Goal: Task Accomplishment & Management: Manage account settings

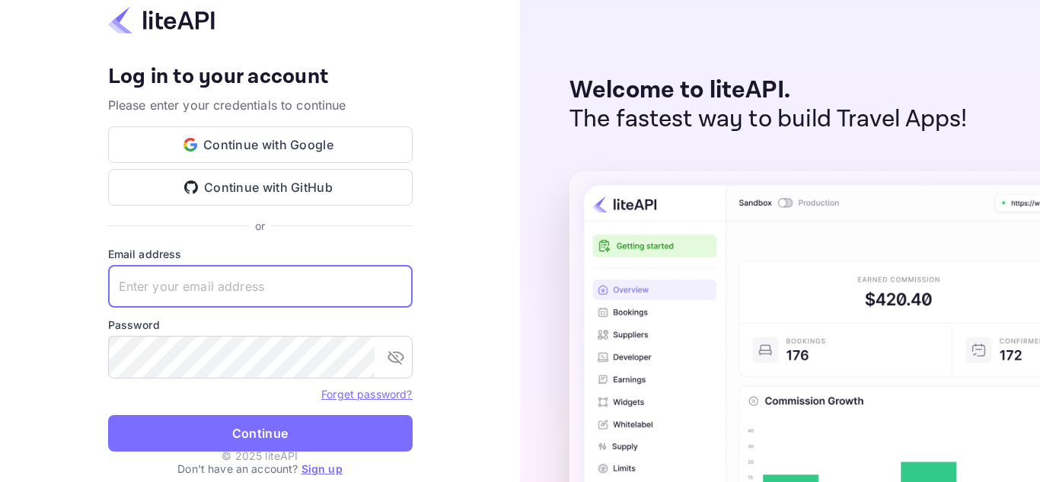
click at [264, 280] on input "text" at bounding box center [260, 286] width 305 height 43
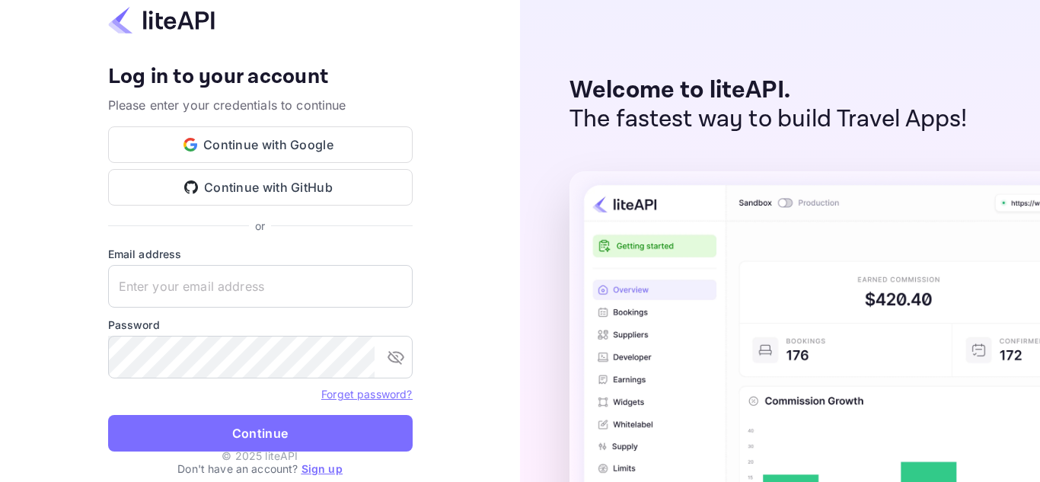
click at [202, 261] on label "Email address" at bounding box center [260, 254] width 305 height 16
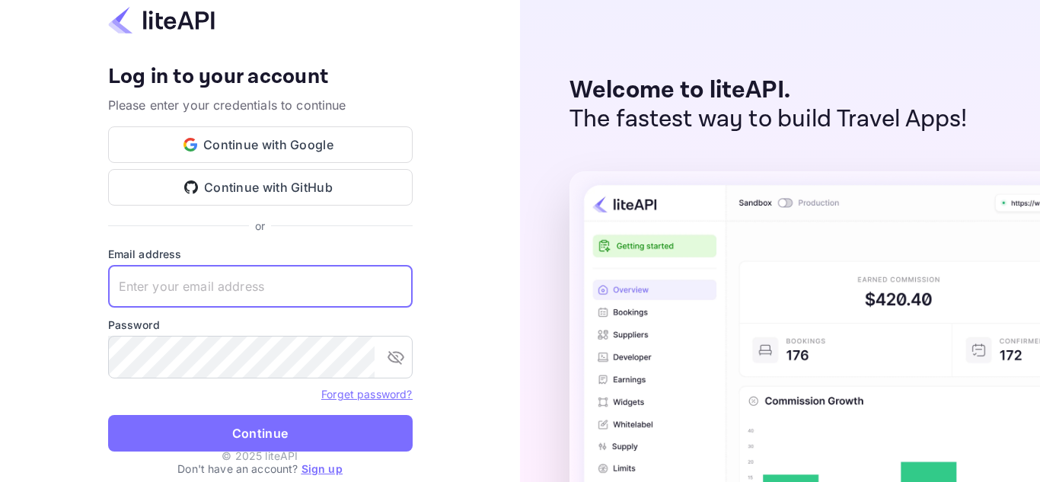
click at [186, 289] on input "text" at bounding box center [260, 286] width 305 height 43
type input "B"
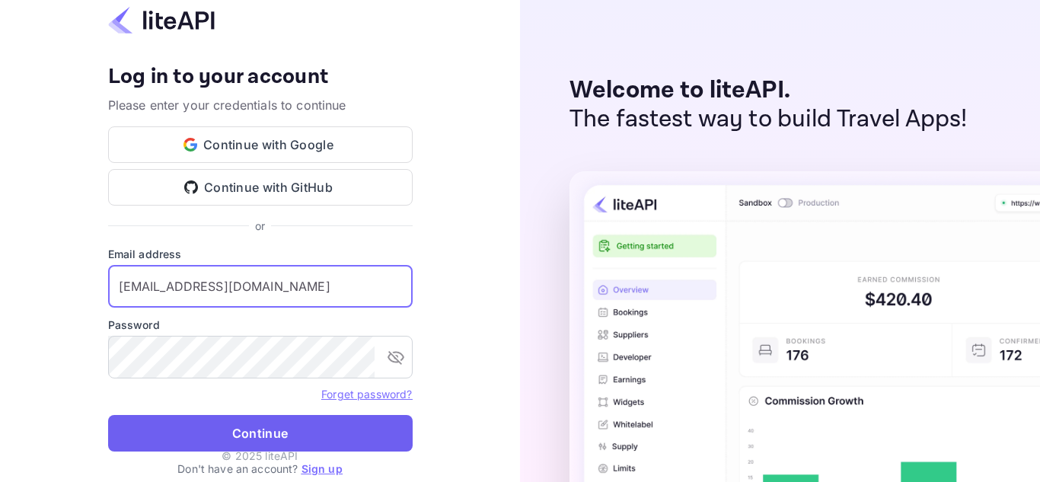
type input "brendonk2090@gmail.com"
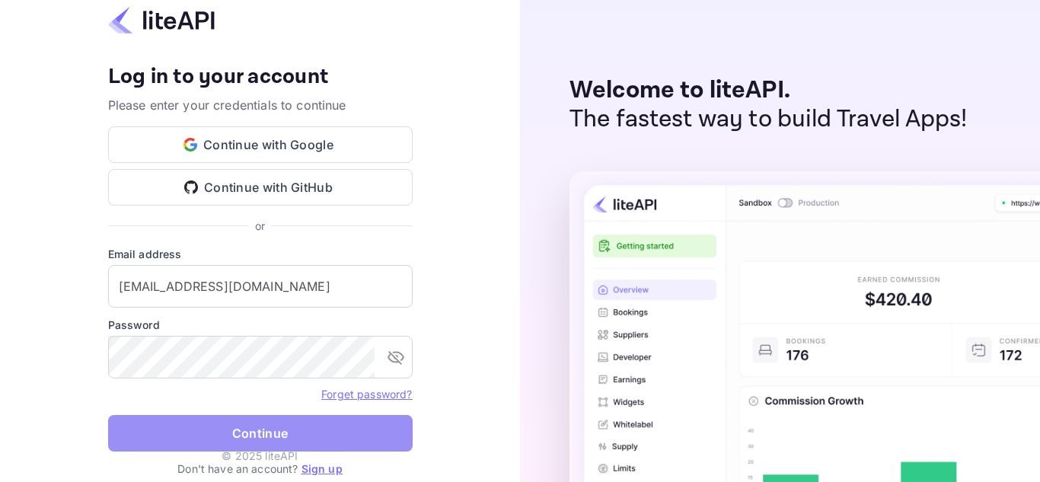
click at [333, 426] on button "Continue" at bounding box center [260, 433] width 305 height 37
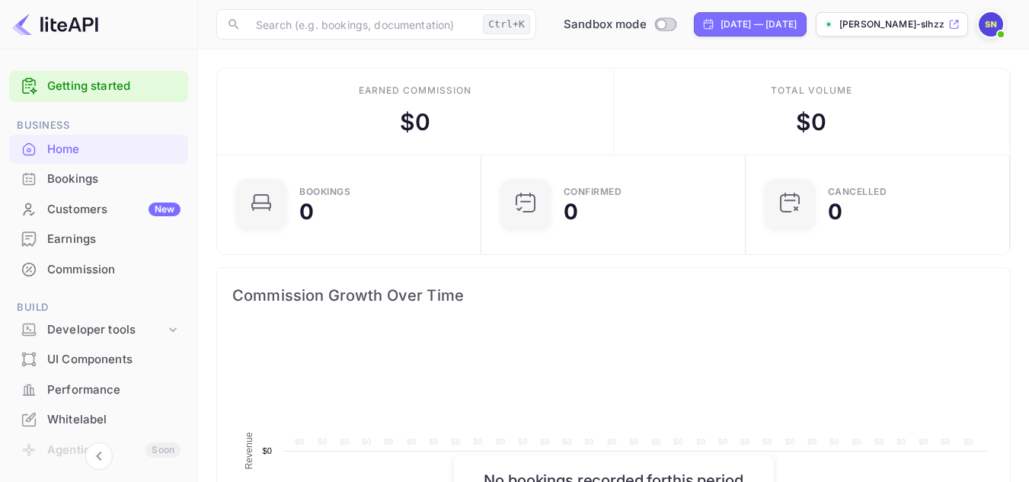
scroll to position [236, 244]
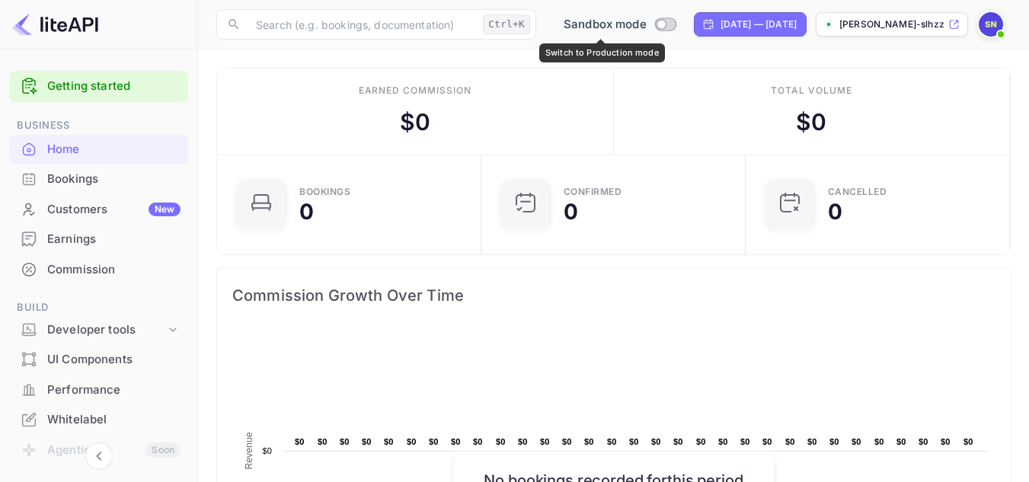
click at [646, 24] on input "Switch to Production mode" at bounding box center [661, 24] width 30 height 10
checkbox input "false"
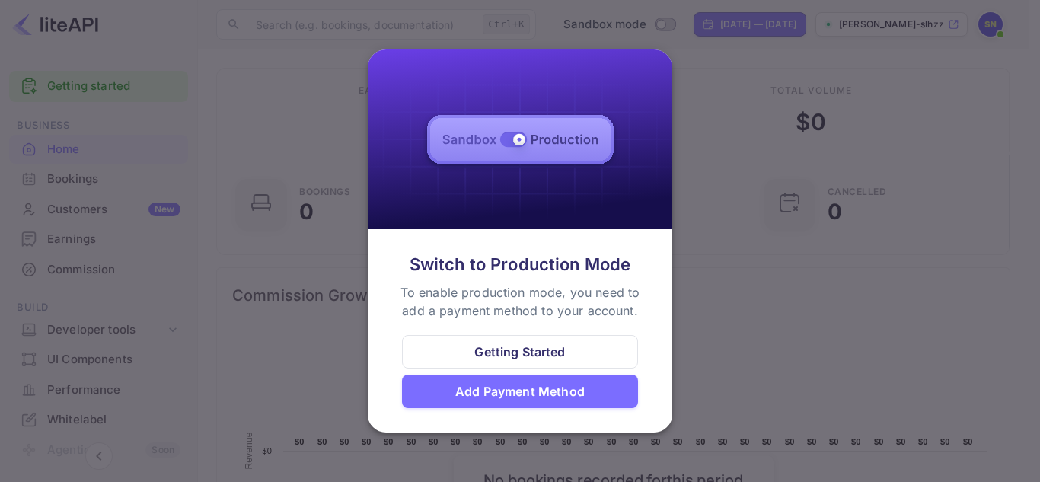
click at [569, 379] on div "Add Payment Method" at bounding box center [520, 392] width 236 height 34
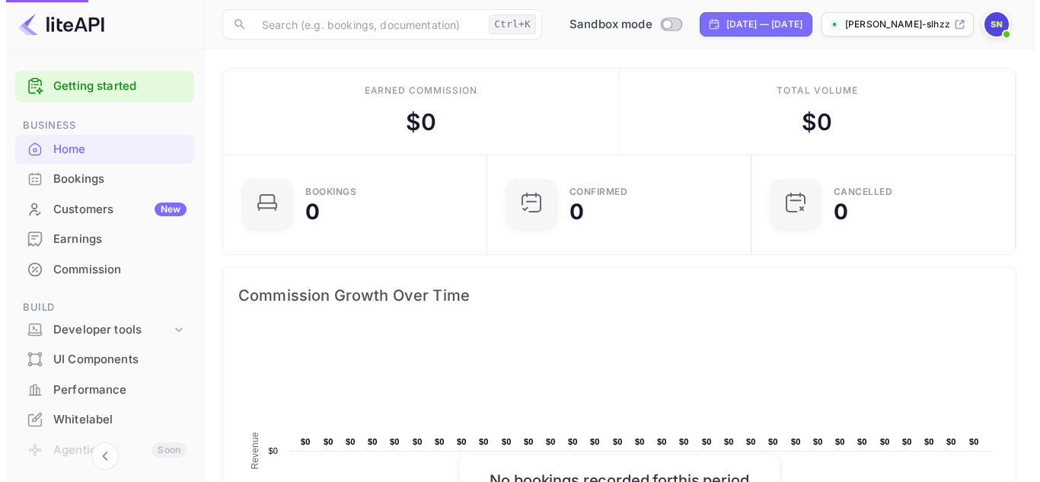
scroll to position [12, 12]
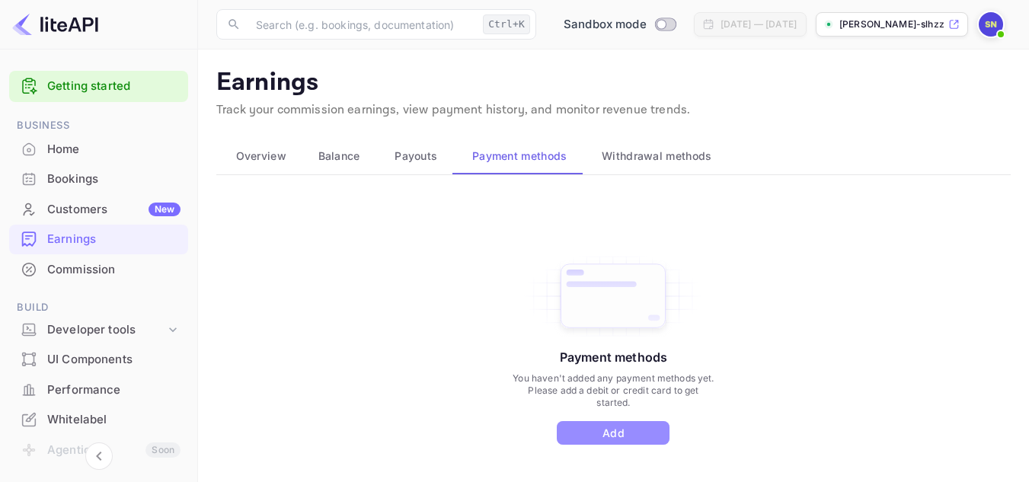
click at [622, 429] on button "Add" at bounding box center [613, 433] width 113 height 24
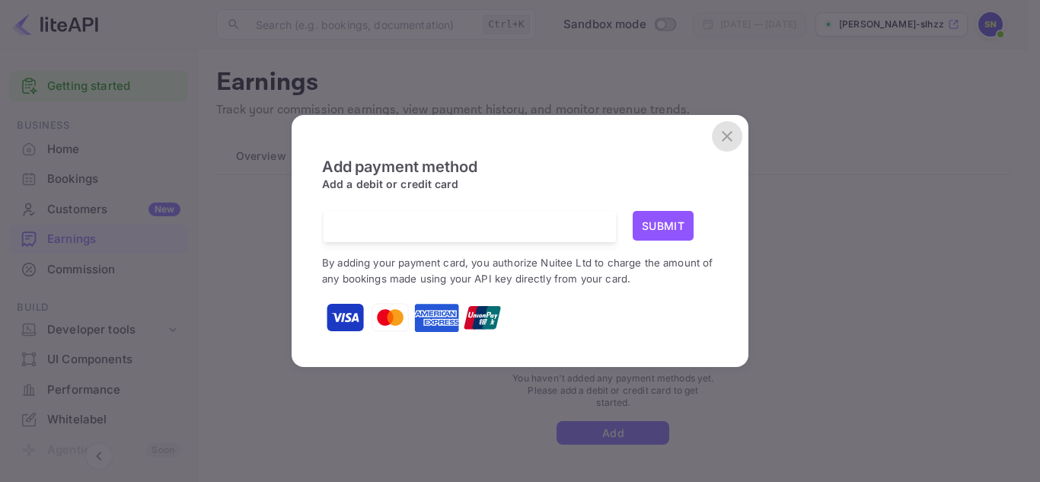
click at [726, 139] on icon "close" at bounding box center [727, 136] width 11 height 11
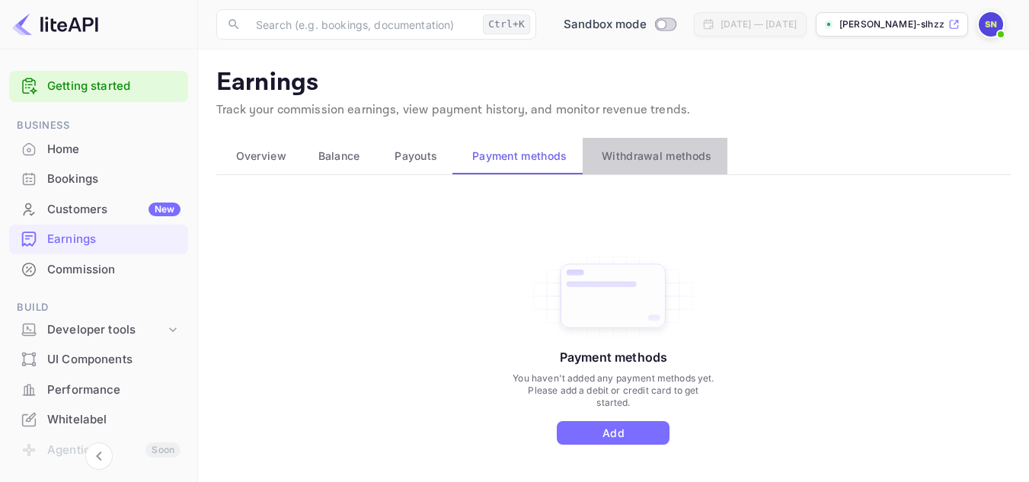
click at [623, 156] on span "Withdrawal methods" at bounding box center [657, 156] width 110 height 18
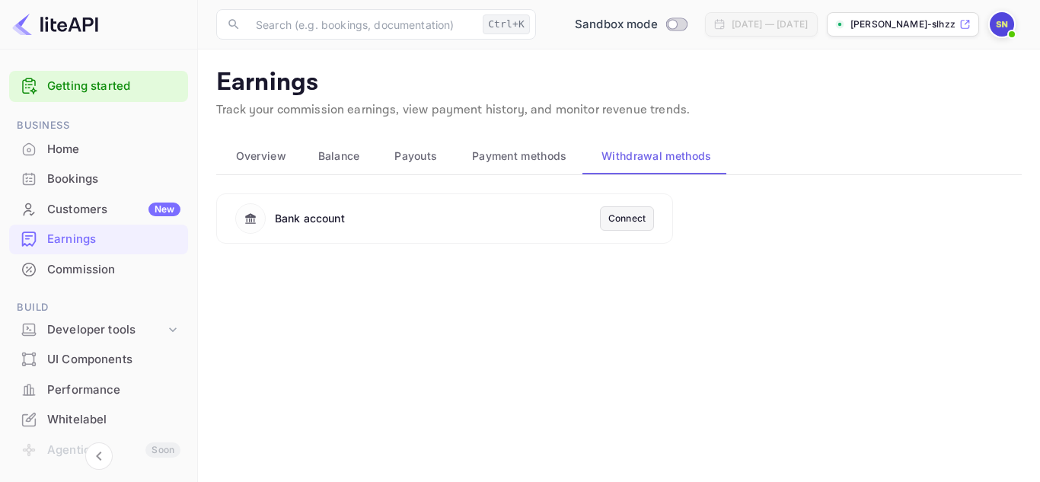
click at [623, 221] on div "Connect" at bounding box center [626, 219] width 37 height 14
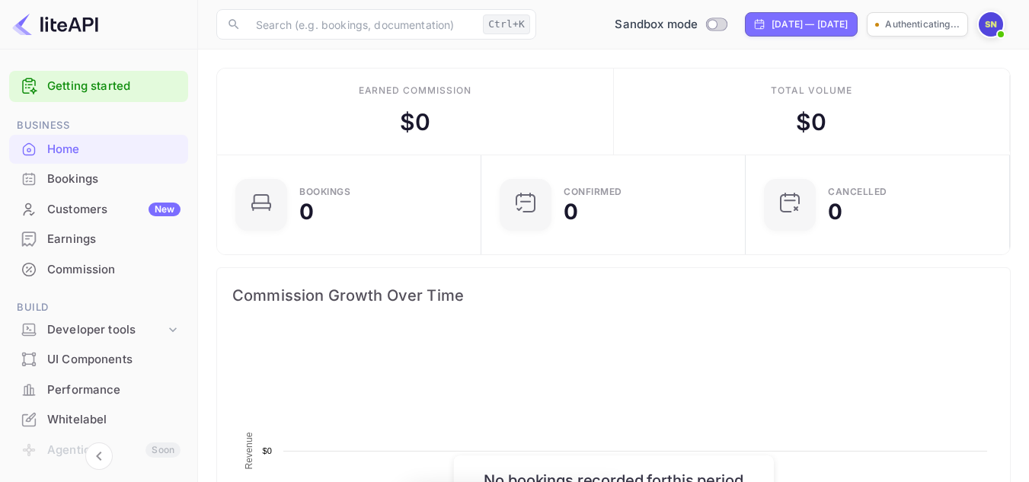
scroll to position [236, 244]
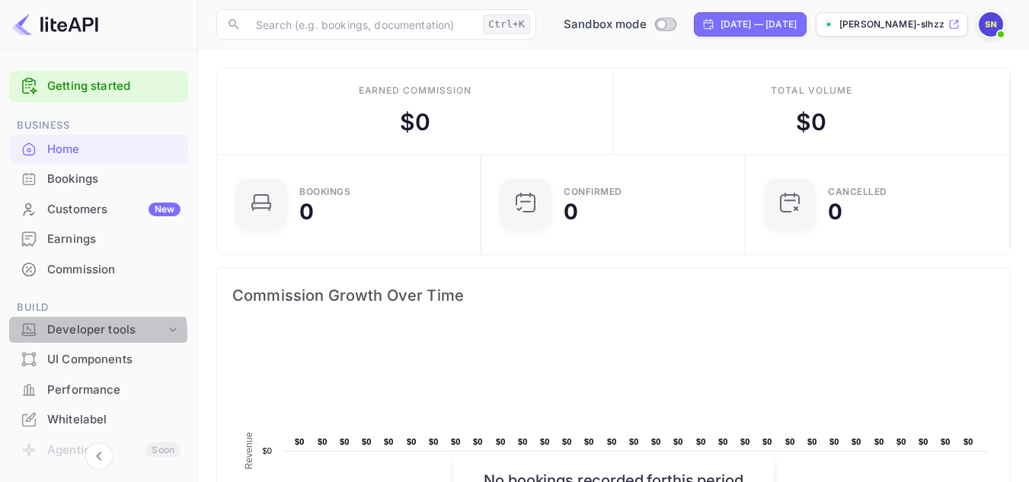
click at [77, 334] on div "Developer tools" at bounding box center [106, 330] width 118 height 18
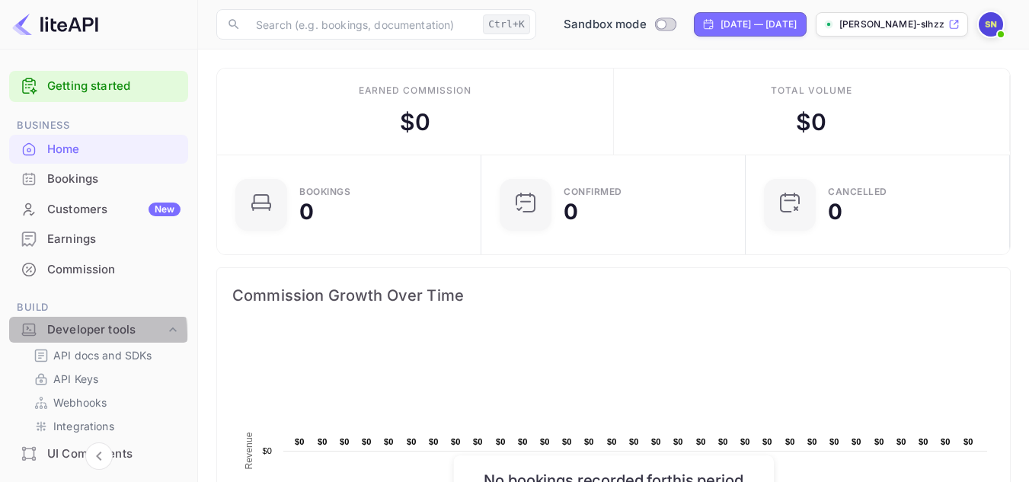
click at [77, 334] on div "Developer tools" at bounding box center [106, 330] width 118 height 18
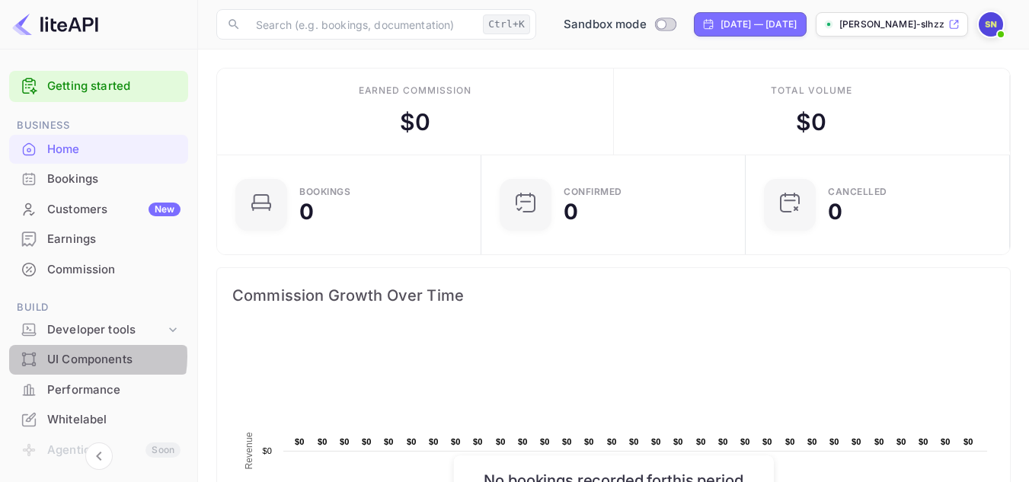
click at [77, 356] on div "UI Components" at bounding box center [113, 360] width 133 height 18
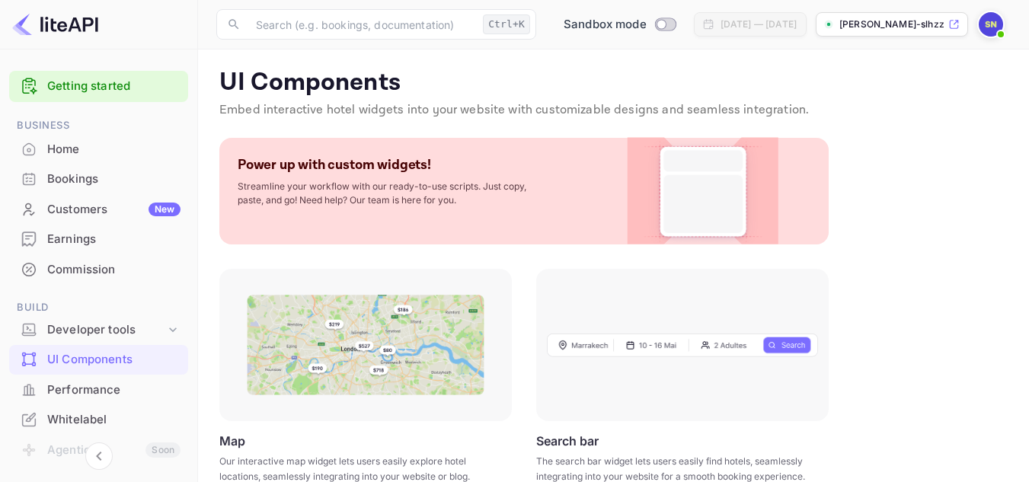
click at [694, 195] on img at bounding box center [702, 191] width 123 height 107
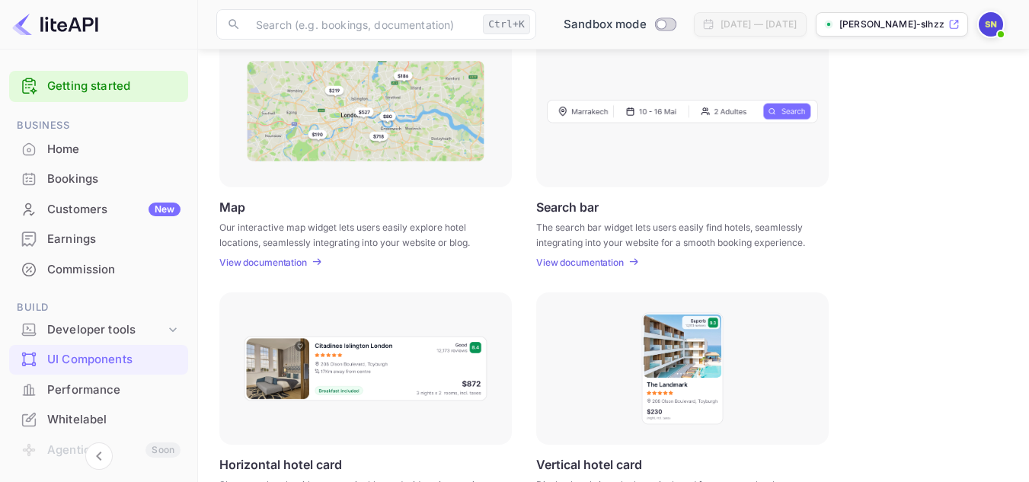
scroll to position [368, 0]
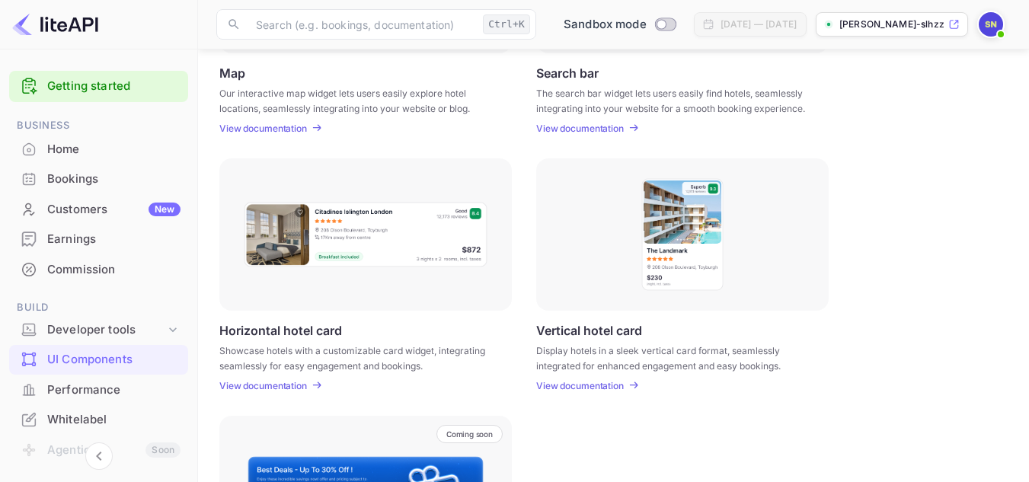
click at [340, 272] on div at bounding box center [365, 234] width 292 height 152
click at [410, 120] on div "Map Our interactive map widget lets users easily explore hotel locations, seaml…" at bounding box center [365, 99] width 292 height 69
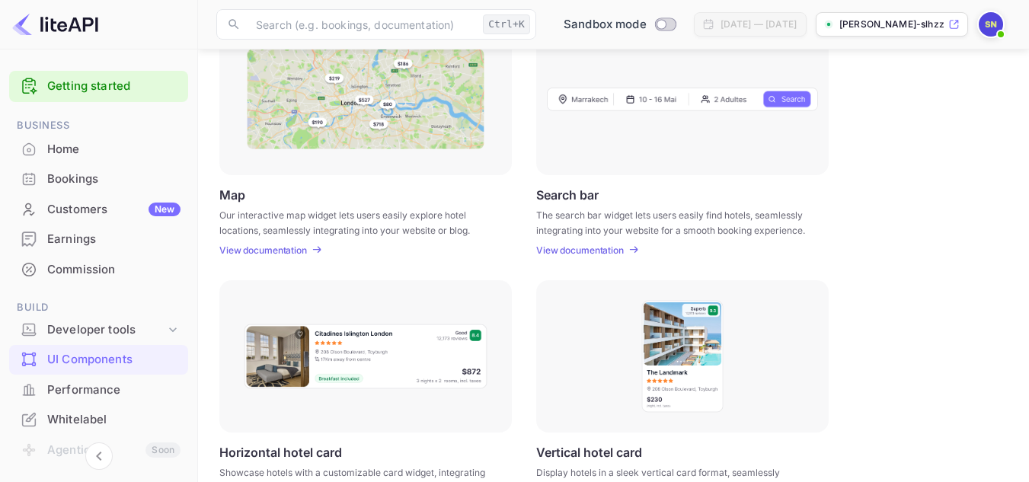
scroll to position [75, 0]
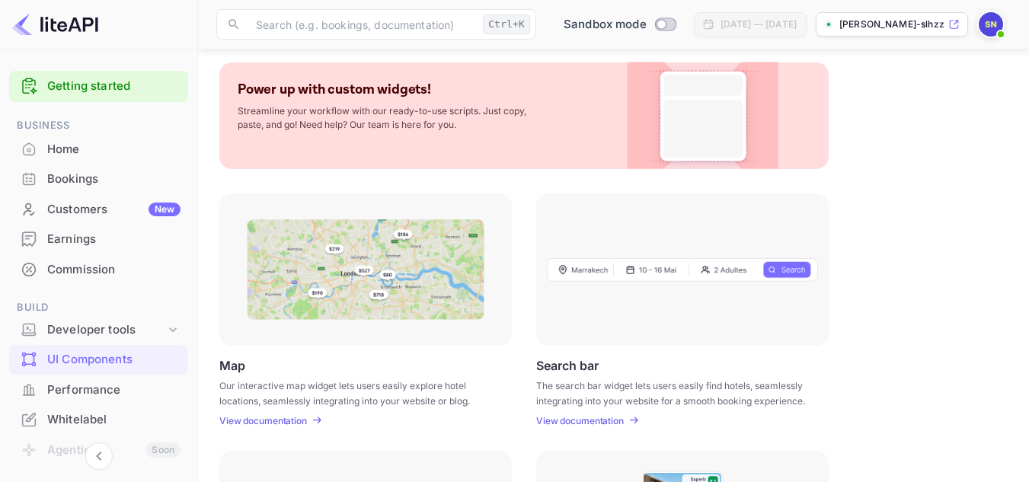
click at [627, 311] on div at bounding box center [682, 269] width 292 height 152
click at [592, 426] on p "View documentation" at bounding box center [580, 420] width 88 height 11
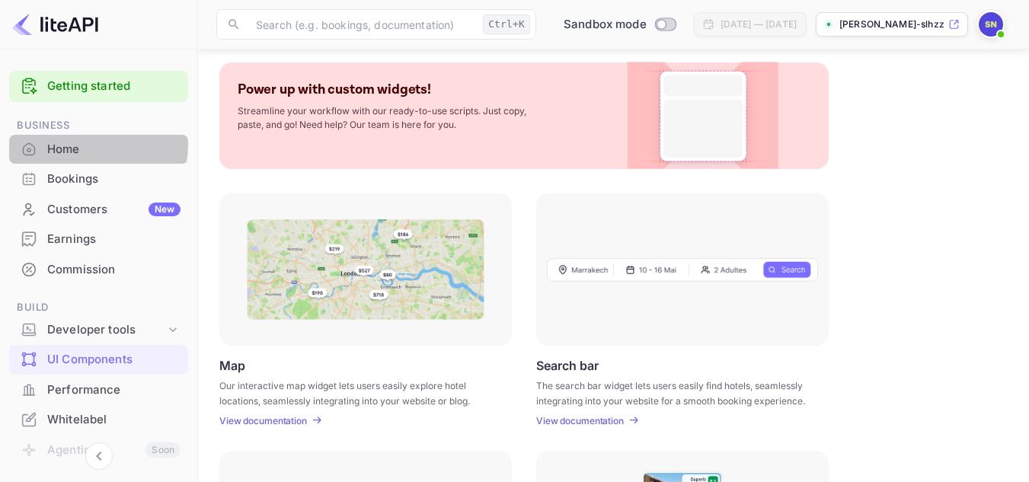
click at [69, 143] on div "Home" at bounding box center [113, 150] width 133 height 18
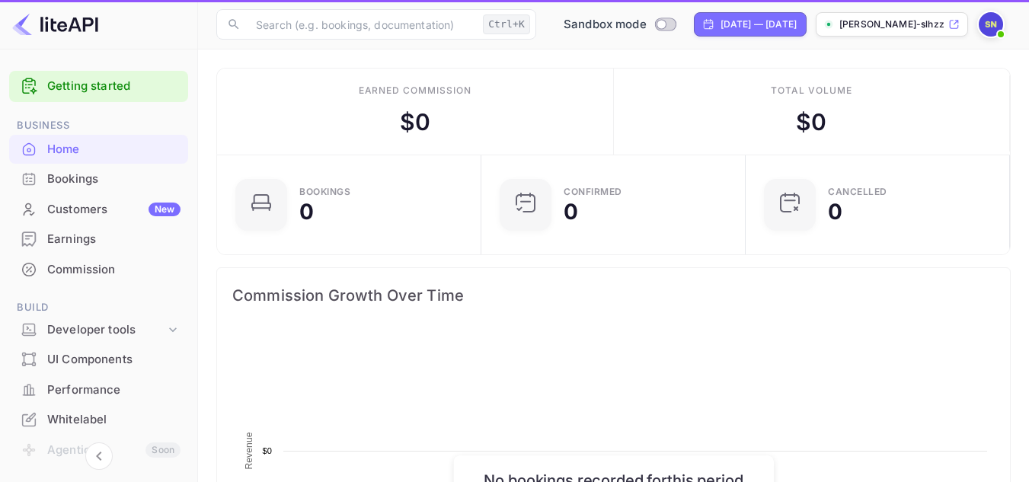
scroll to position [236, 244]
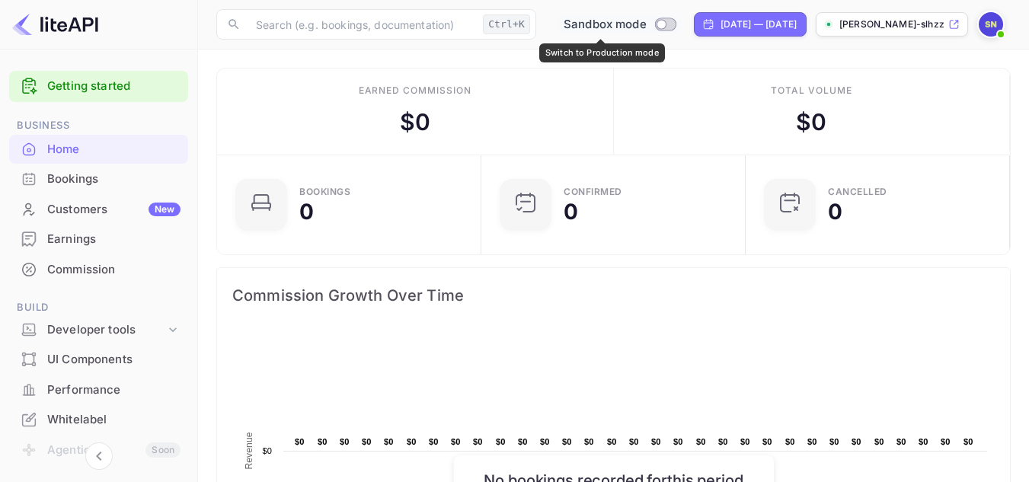
click at [646, 22] on input "Switch to Production mode" at bounding box center [661, 24] width 30 height 10
checkbox input "false"
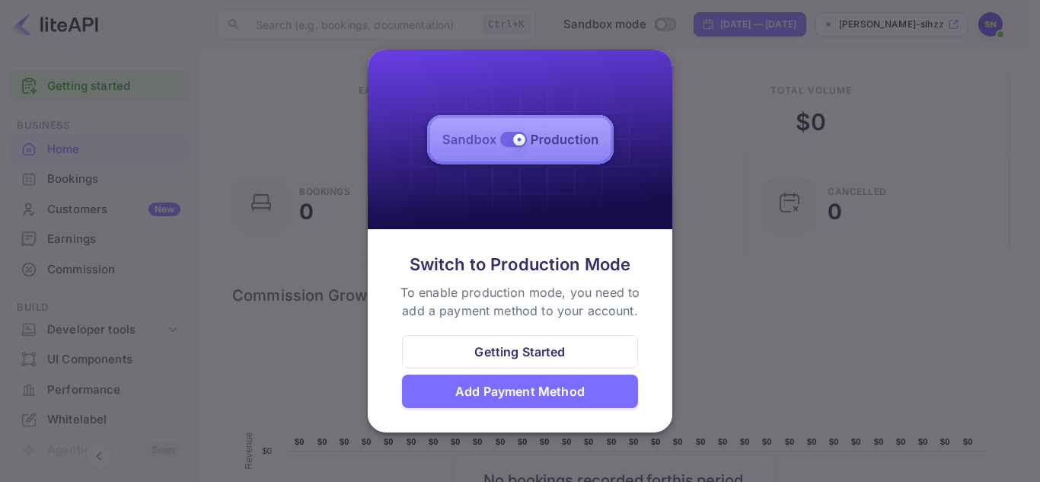
click at [540, 400] on div "Add Payment Method" at bounding box center [519, 391] width 129 height 18
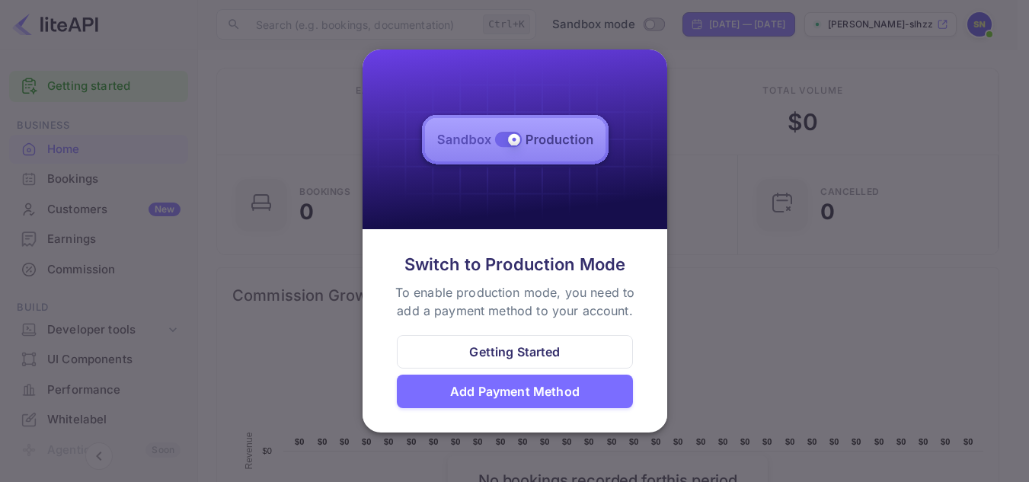
scroll to position [12, 12]
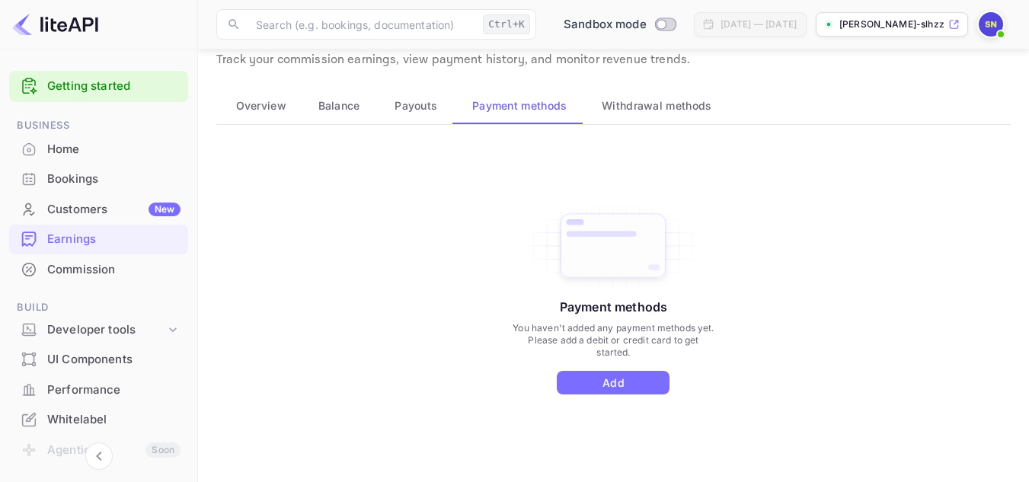
scroll to position [54, 0]
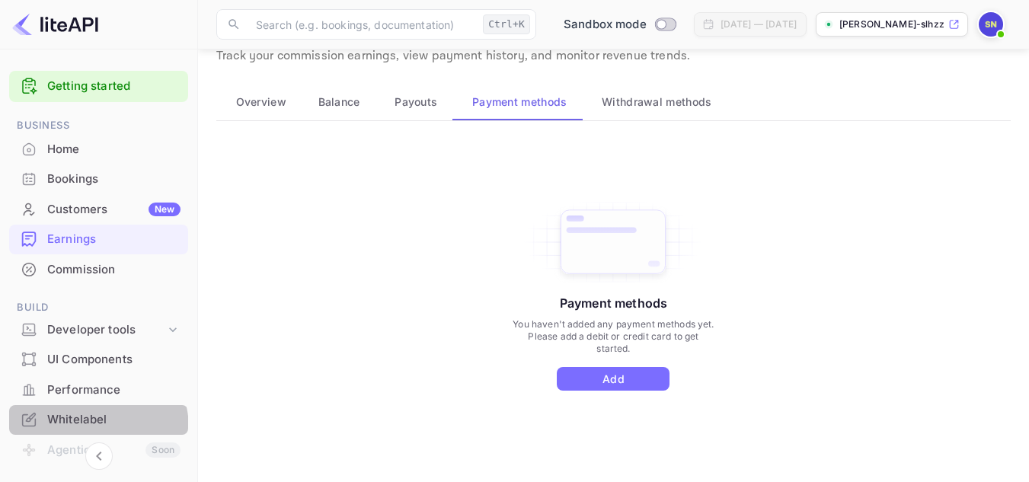
click at [88, 429] on div "Whitelabel" at bounding box center [98, 420] width 179 height 30
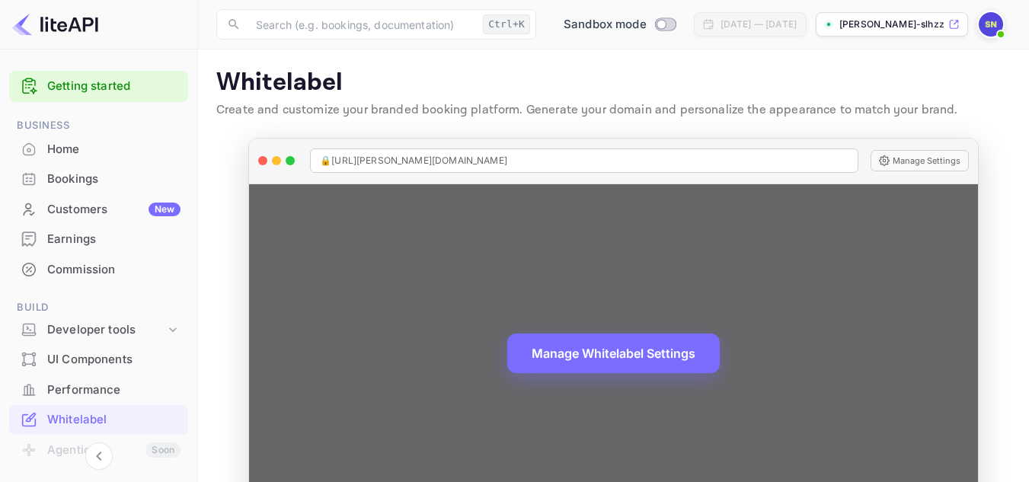
click at [537, 162] on div "🔒 https://sara-ngobe-slhzz.nuitee.link" at bounding box center [584, 160] width 548 height 24
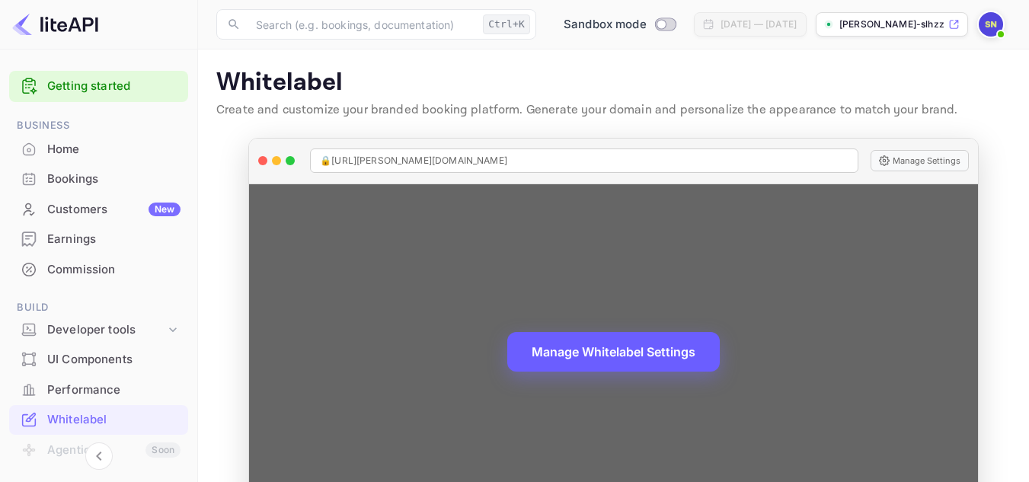
click at [599, 351] on button "Manage Whitelabel Settings" at bounding box center [613, 352] width 212 height 40
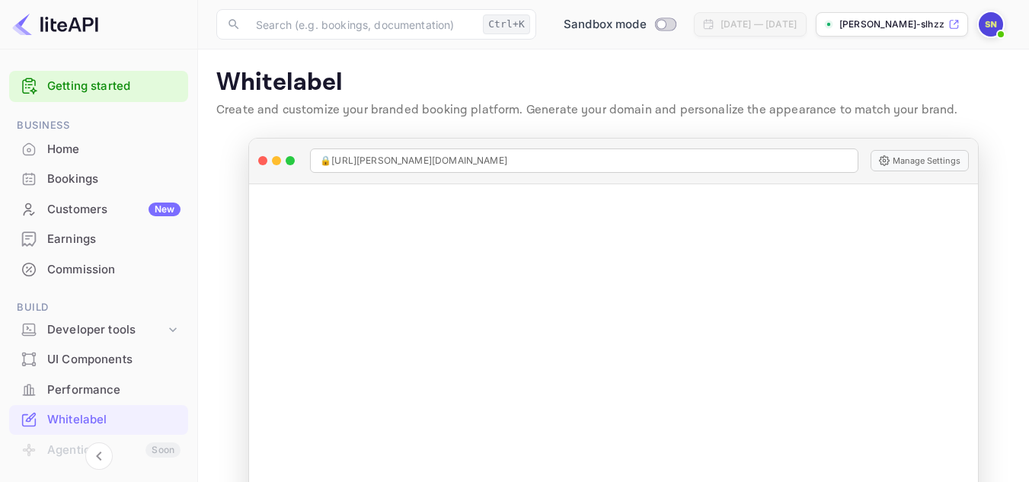
scroll to position [59, 0]
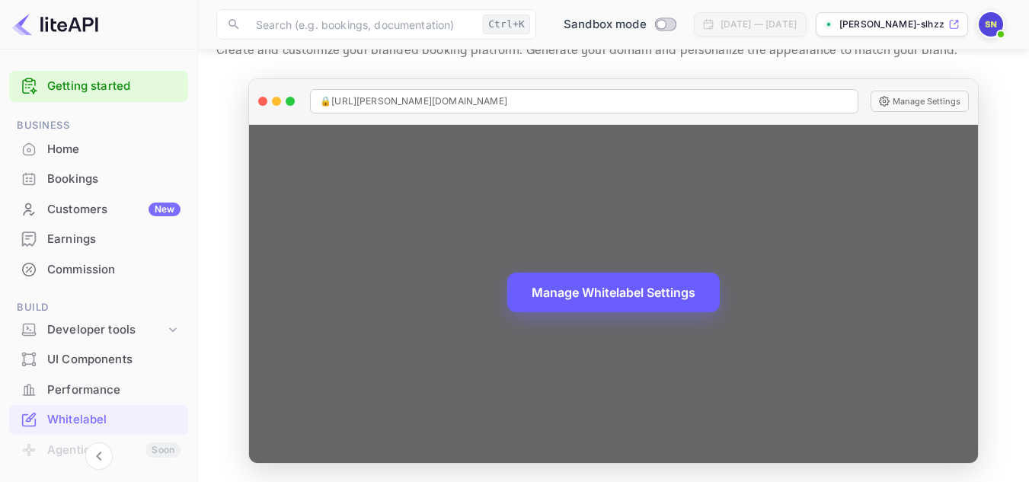
click at [837, 380] on div "Manage Whitelabel Settings" at bounding box center [613, 294] width 729 height 338
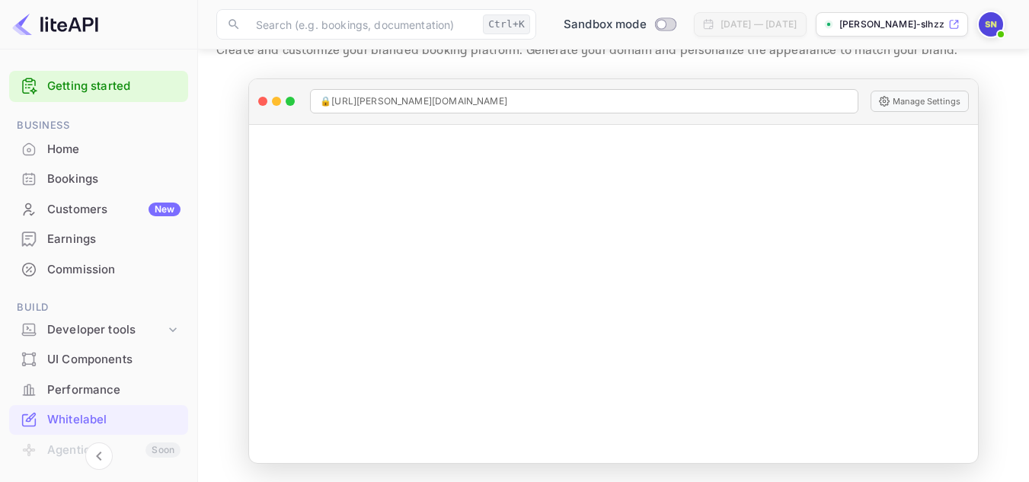
scroll to position [94, 0]
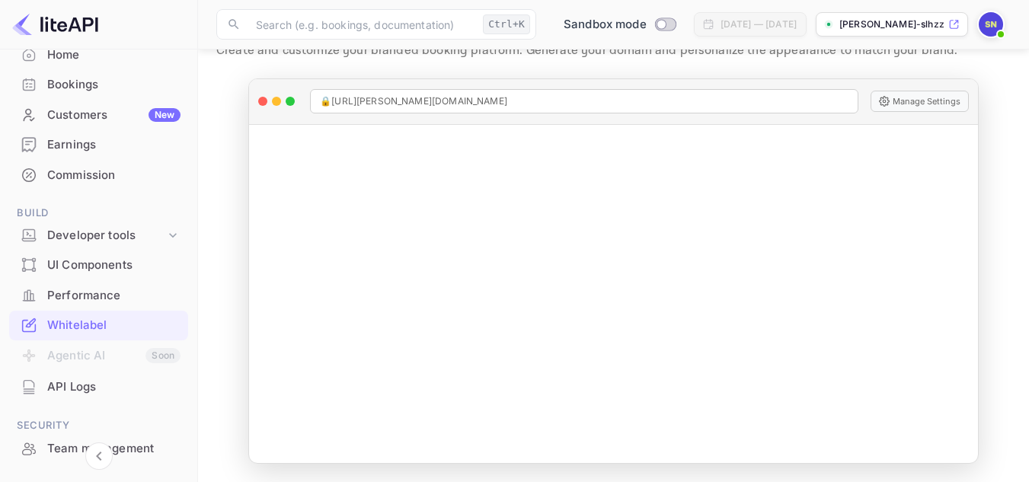
drag, startPoint x: 193, startPoint y: 313, endPoint x: 193, endPoint y: 327, distance: 13.7
click at [193, 327] on div "Getting started Business Home Bookings Customers New Earnings Commission Build …" at bounding box center [98, 294] width 197 height 649
drag, startPoint x: 193, startPoint y: 327, endPoint x: 194, endPoint y: 346, distance: 19.8
click at [194, 346] on div "Getting started Business Home Bookings Customers New Earnings Commission Build …" at bounding box center [99, 261] width 198 height 424
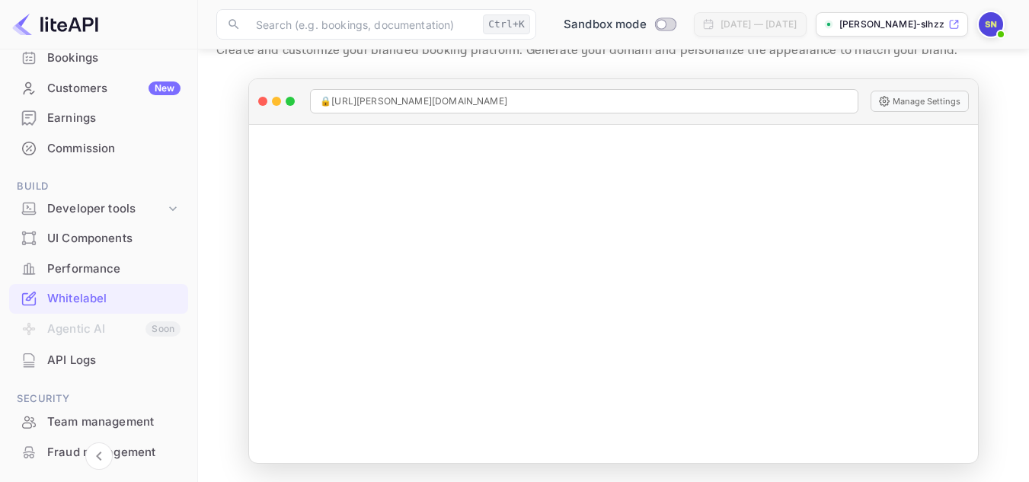
scroll to position [103, 0]
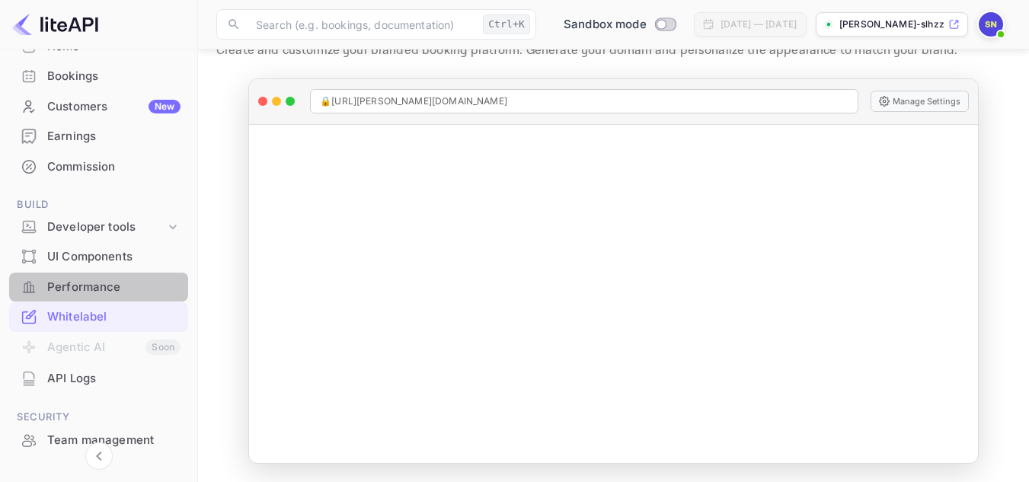
click at [104, 294] on div "Performance" at bounding box center [113, 288] width 133 height 18
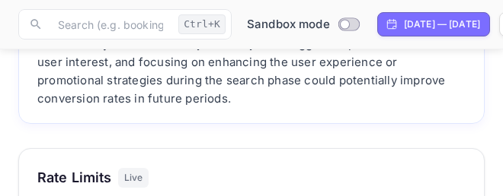
scroll to position [381, 455]
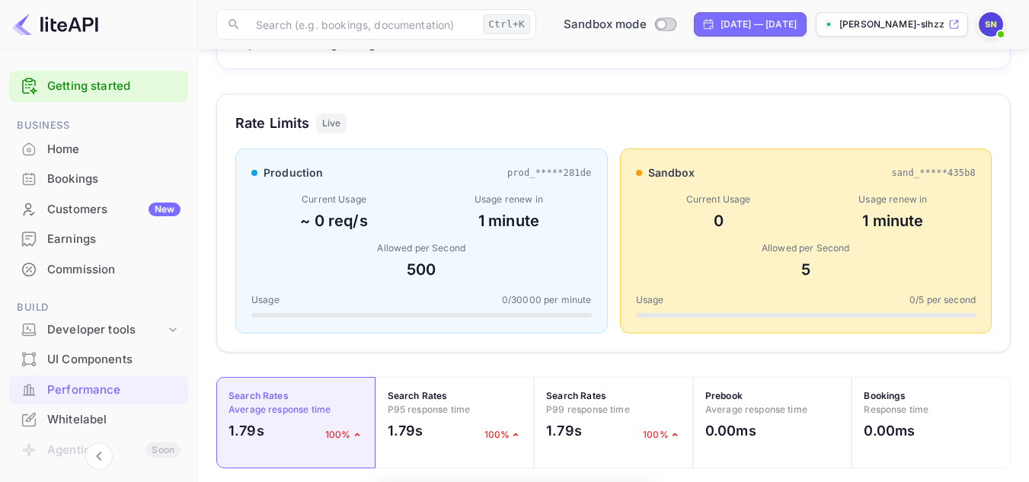
scroll to position [381, 783]
